Goal: Information Seeking & Learning: Find specific fact

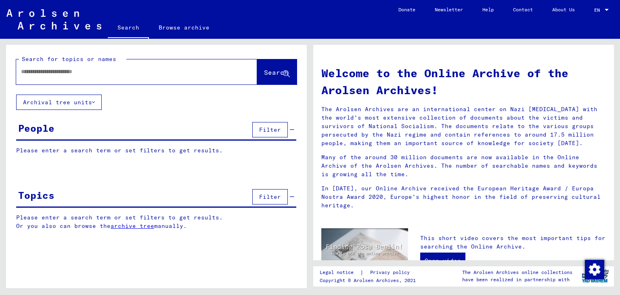
click at [84, 75] on input "text" at bounding box center [127, 71] width 212 height 8
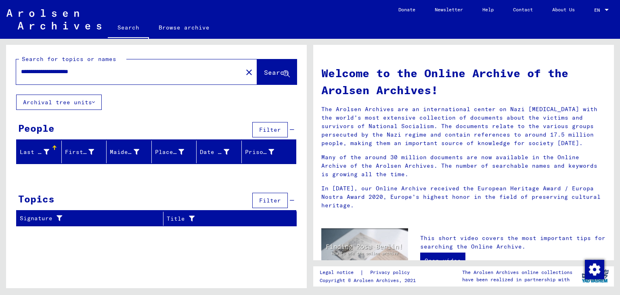
click at [264, 71] on span "Search" at bounding box center [276, 72] width 24 height 8
drag, startPoint x: 68, startPoint y: 71, endPoint x: 44, endPoint y: 70, distance: 24.3
click at [44, 70] on input "**********" at bounding box center [127, 71] width 212 height 8
click at [279, 70] on span "Search" at bounding box center [276, 72] width 24 height 8
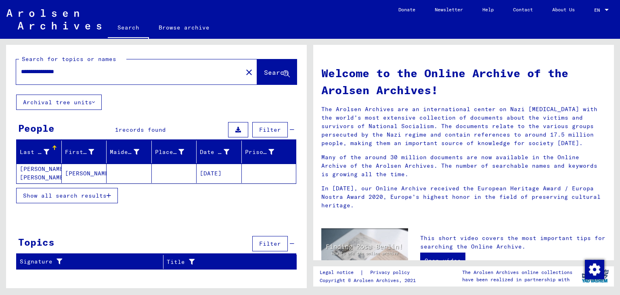
click at [73, 173] on mat-cell "[PERSON_NAME]" at bounding box center [84, 172] width 45 height 19
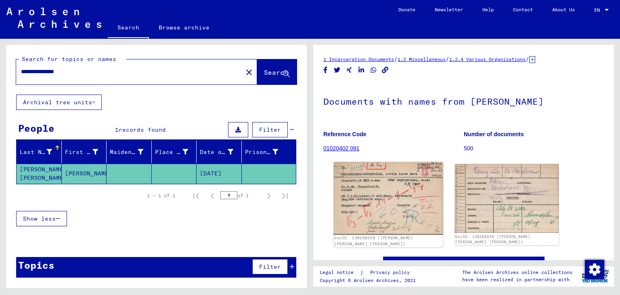
click at [387, 195] on img at bounding box center [388, 198] width 109 height 72
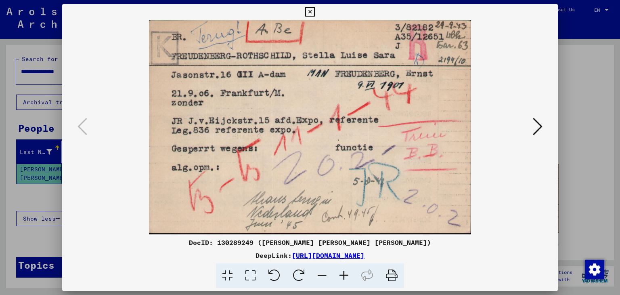
click at [348, 275] on icon at bounding box center [344, 275] width 22 height 25
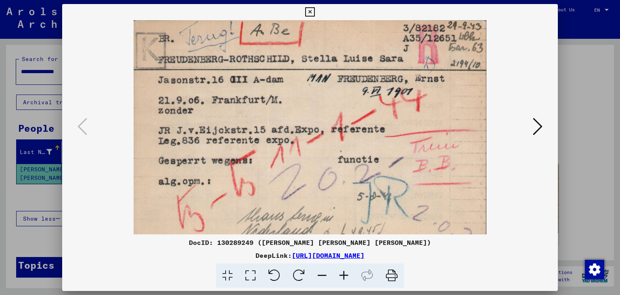
click at [348, 275] on icon at bounding box center [344, 275] width 22 height 25
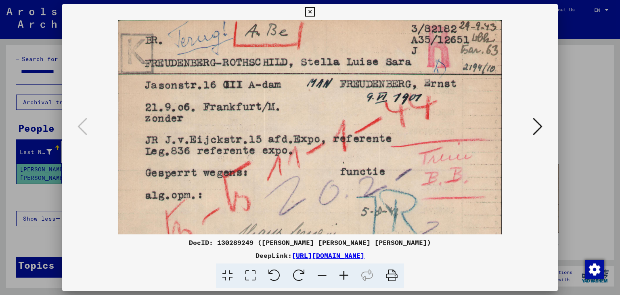
click at [348, 275] on icon at bounding box center [344, 275] width 22 height 25
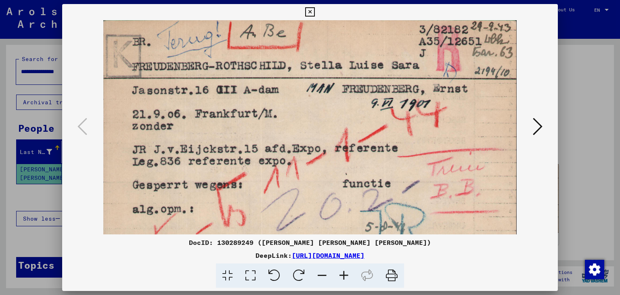
click at [348, 275] on icon at bounding box center [344, 275] width 22 height 25
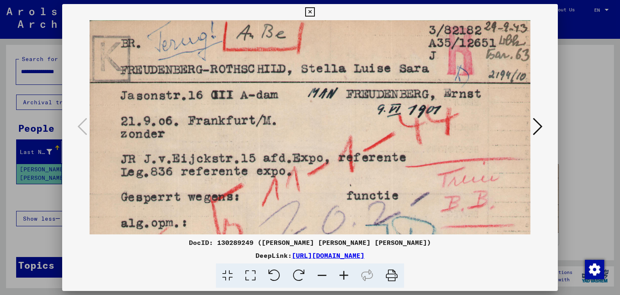
click at [348, 275] on icon at bounding box center [344, 275] width 22 height 25
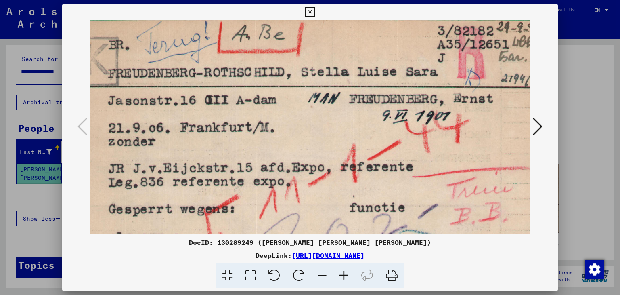
scroll to position [0, 33]
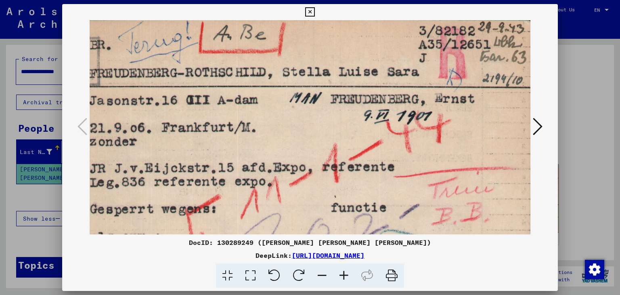
drag, startPoint x: 444, startPoint y: 162, endPoint x: 390, endPoint y: 187, distance: 59.6
click at [390, 187] on img at bounding box center [294, 177] width 474 height 315
click at [325, 274] on icon at bounding box center [322, 275] width 22 height 25
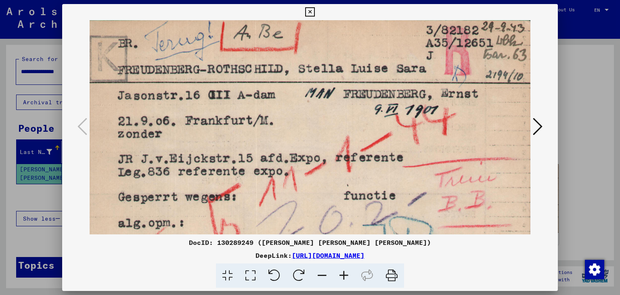
click at [325, 274] on icon at bounding box center [322, 275] width 22 height 25
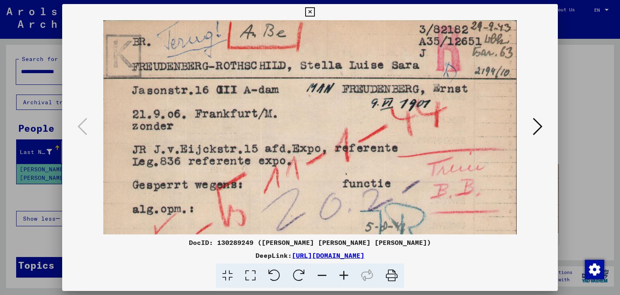
click at [325, 274] on icon at bounding box center [322, 275] width 22 height 25
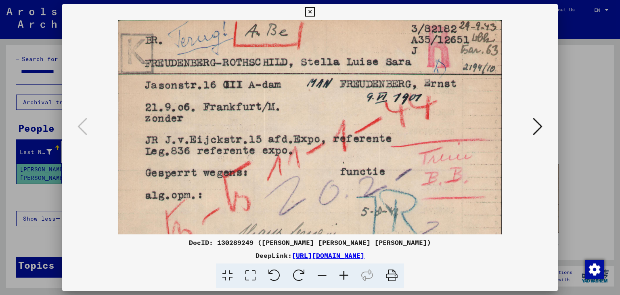
click at [325, 274] on icon at bounding box center [322, 275] width 22 height 25
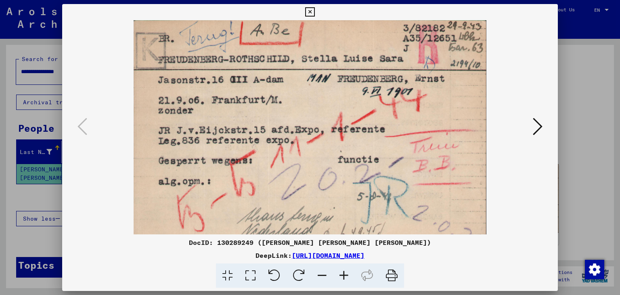
click at [325, 274] on icon at bounding box center [322, 275] width 22 height 25
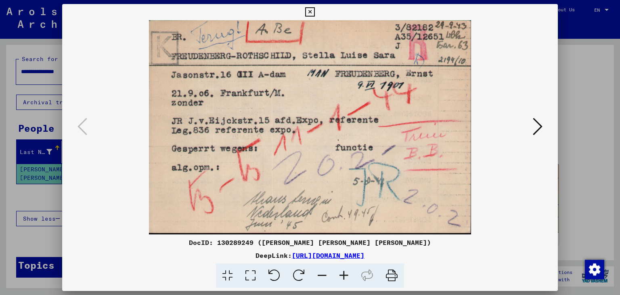
click at [541, 125] on icon at bounding box center [538, 126] width 10 height 19
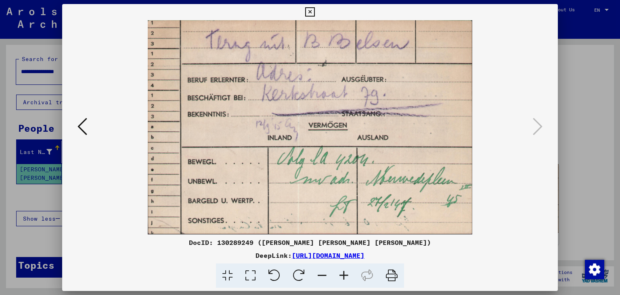
click at [83, 128] on icon at bounding box center [83, 126] width 10 height 19
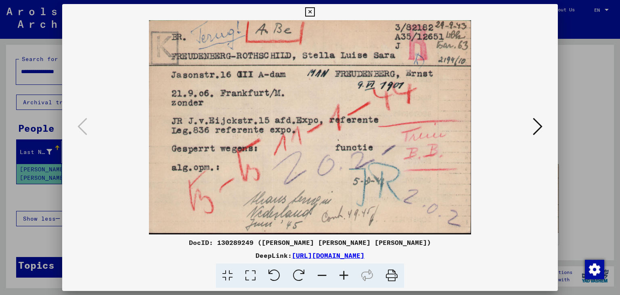
click at [576, 80] on div at bounding box center [310, 147] width 620 height 295
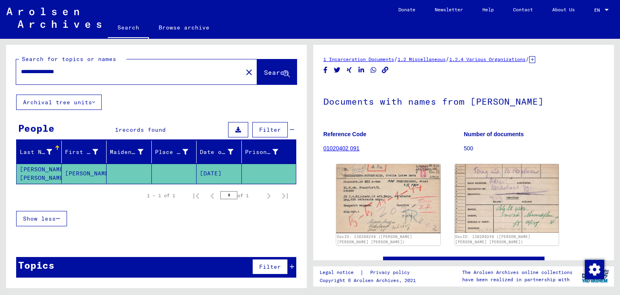
click at [84, 81] on div "**********" at bounding box center [136, 71] width 241 height 25
drag, startPoint x: 84, startPoint y: 75, endPoint x: 0, endPoint y: 75, distance: 84.0
click at [0, 75] on div "**********" at bounding box center [155, 163] width 310 height 249
type input "**********"
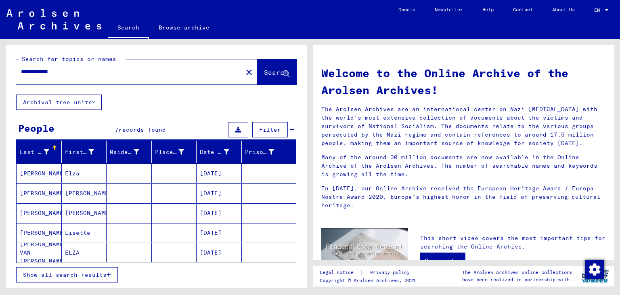
click at [68, 273] on span "Show all search results" at bounding box center [65, 274] width 84 height 7
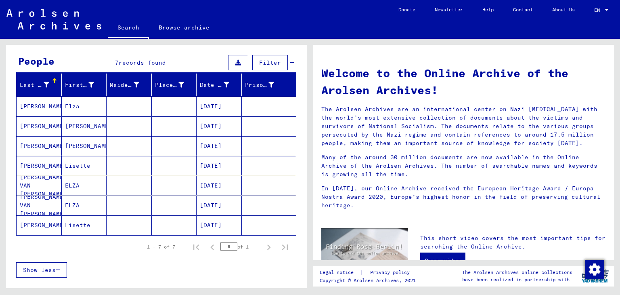
scroll to position [81, 0]
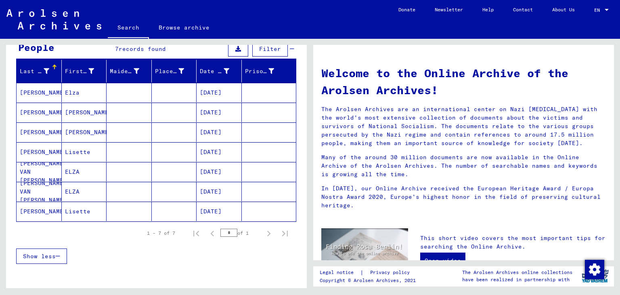
click at [219, 210] on mat-cell "[DATE]" at bounding box center [219, 210] width 45 height 19
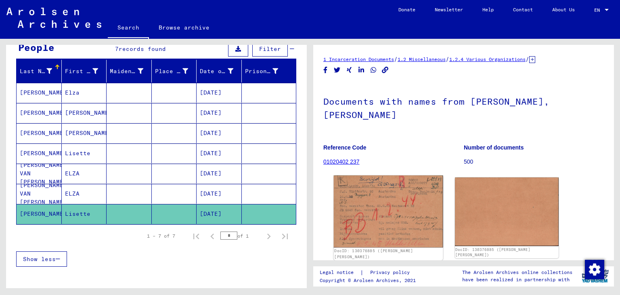
click at [381, 193] on img at bounding box center [388, 211] width 109 height 72
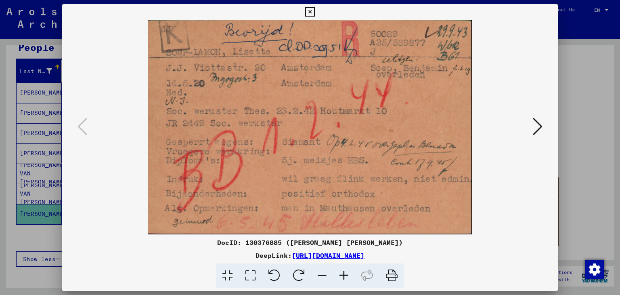
click at [576, 96] on div at bounding box center [310, 147] width 620 height 295
